Goal: Transaction & Acquisition: Purchase product/service

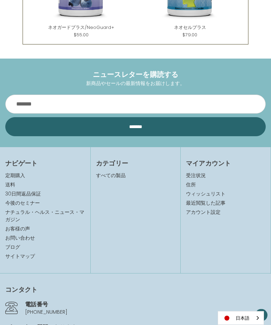
scroll to position [302, 0]
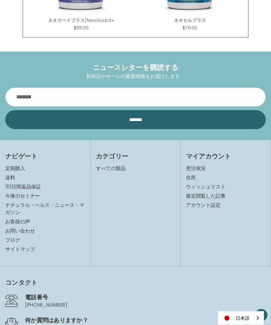
click at [224, 160] on h4 "マイアカウント" at bounding box center [225, 157] width 79 height 10
click at [218, 157] on h4 "マイアカウント" at bounding box center [225, 157] width 79 height 10
click at [202, 171] on link "受注状況" at bounding box center [225, 168] width 79 height 7
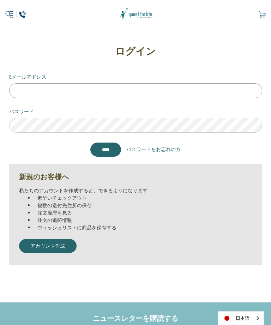
click at [224, 91] on input "Eメールアドレス" at bounding box center [135, 90] width 253 height 15
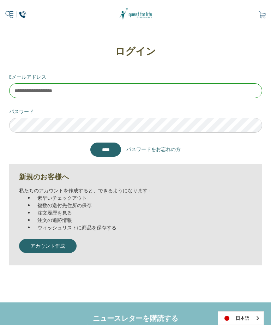
type input "**********"
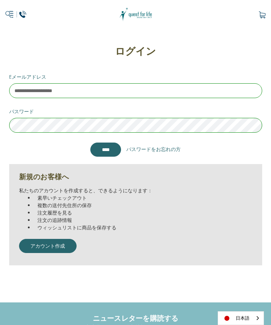
click at [112, 153] on input "*******" at bounding box center [105, 150] width 31 height 14
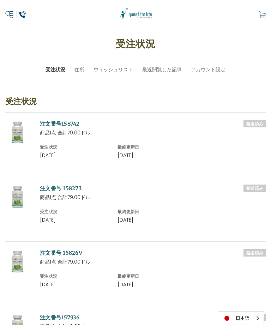
click at [20, 135] on img at bounding box center [17, 132] width 25 height 25
click at [69, 123] on link "注文番号158742" at bounding box center [60, 123] width 40 height 7
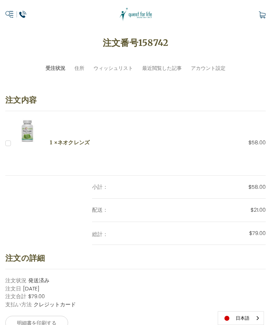
click at [29, 133] on img at bounding box center [27, 131] width 25 height 25
click at [87, 143] on h5 "1 ×ネオクレンズ" at bounding box center [158, 143] width 216 height 8
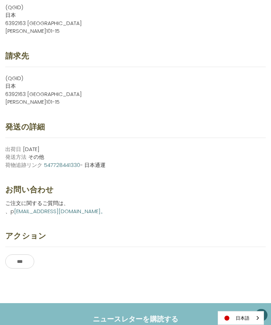
scroll to position [371, 0]
click at [32, 259] on input "*******" at bounding box center [19, 262] width 29 height 14
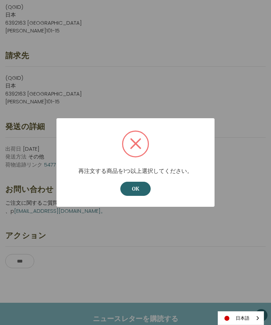
click at [141, 196] on button "OK" at bounding box center [135, 189] width 30 height 14
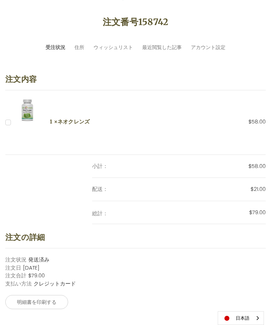
scroll to position [21, 0]
click at [31, 112] on img at bounding box center [27, 109] width 25 height 25
click at [10, 125] on label "チェックボックス 16365 ラベル" at bounding box center [8, 121] width 7 height 7
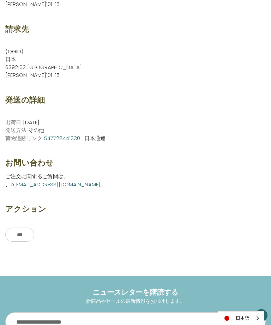
scroll to position [397, 0]
click at [32, 229] on input "*******" at bounding box center [19, 235] width 29 height 14
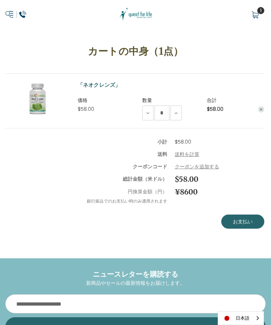
click at [248, 226] on link "お支払い" at bounding box center [242, 222] width 43 height 14
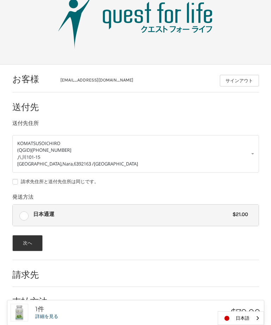
scroll to position [35, 0]
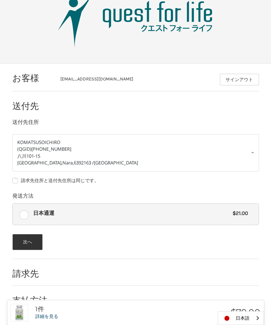
click at [32, 244] on button "次へ" at bounding box center [27, 242] width 31 height 16
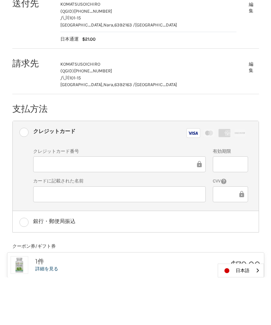
scroll to position [132, 0]
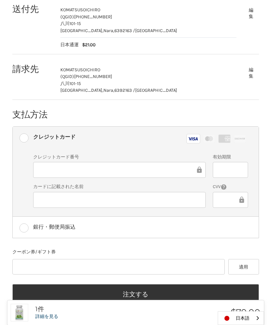
click at [141, 292] on button "注文する" at bounding box center [135, 294] width 247 height 20
